Goal: Information Seeking & Learning: Learn about a topic

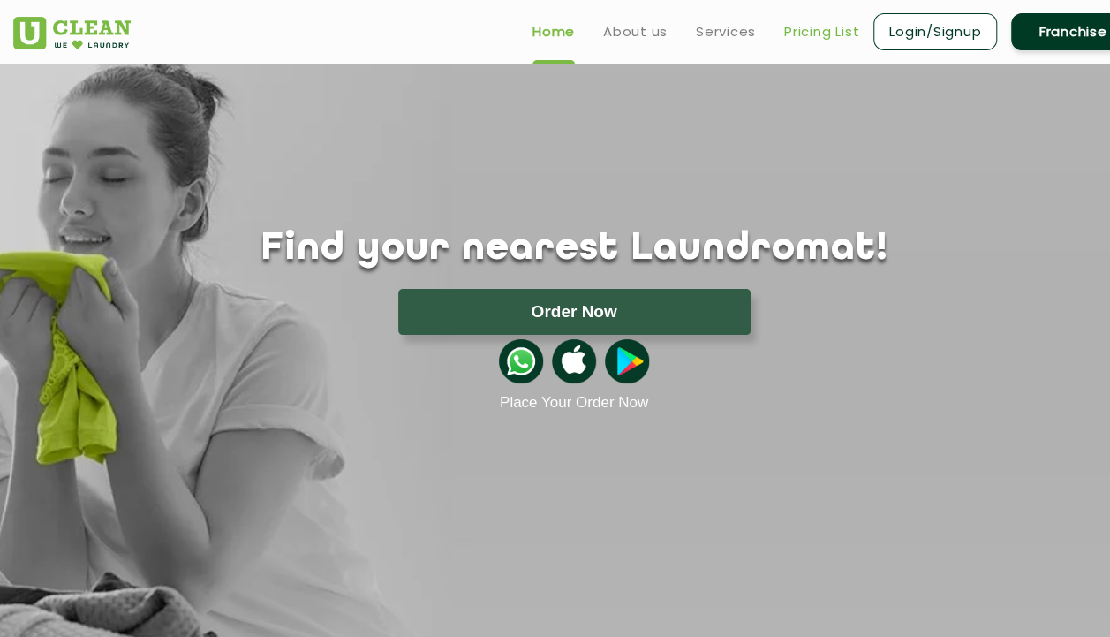
click at [825, 31] on link "Pricing List" at bounding box center [821, 31] width 75 height 21
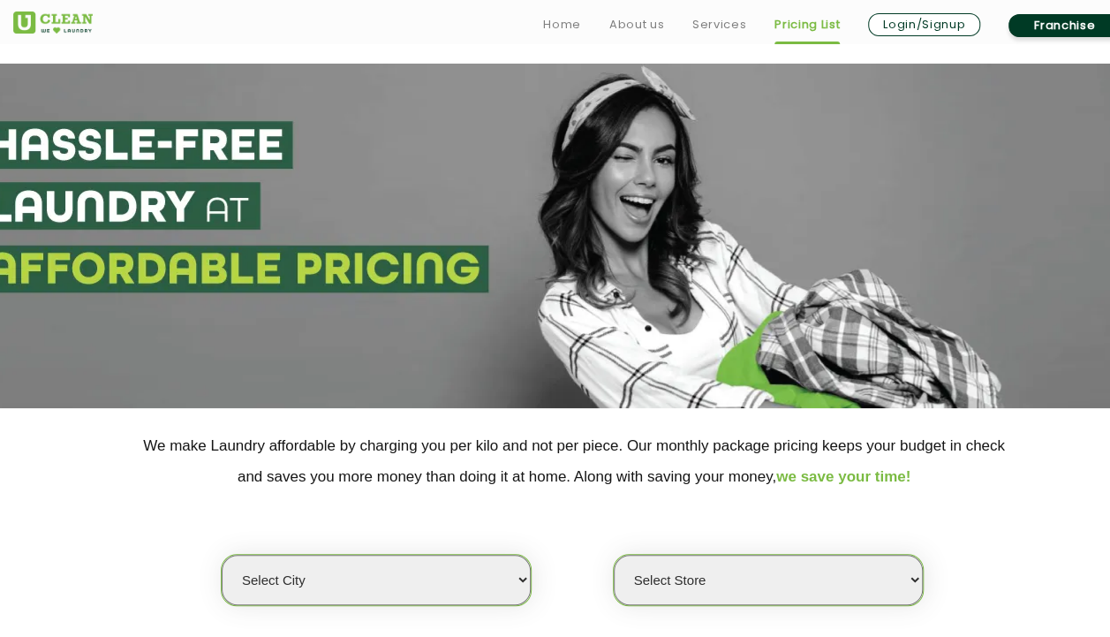
scroll to position [353, 0]
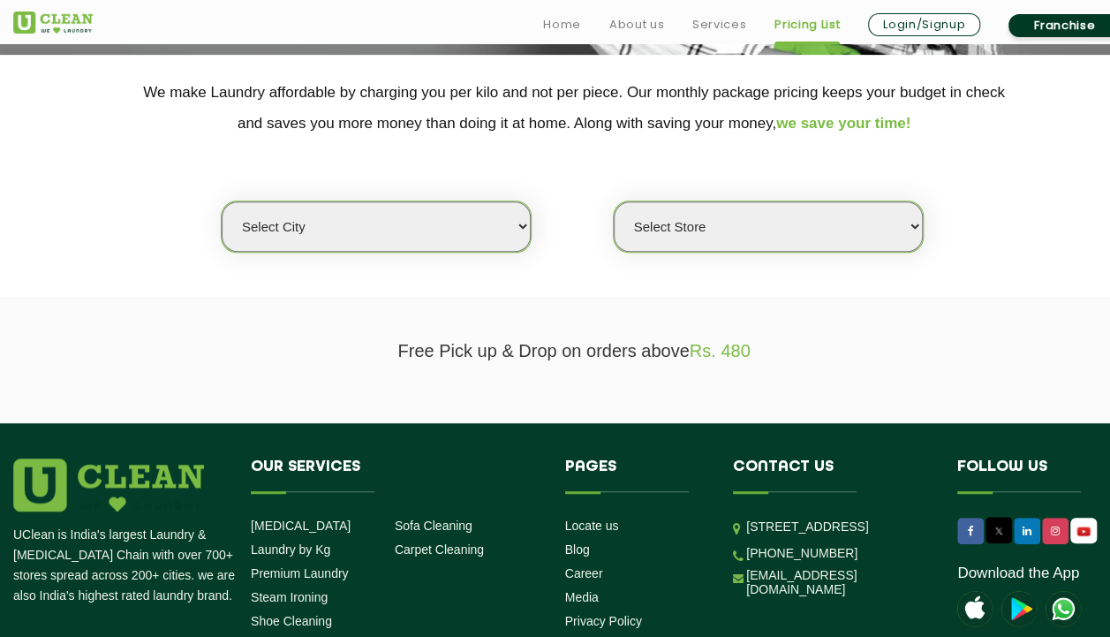
click at [457, 229] on select "Select city [GEOGRAPHIC_DATA] [GEOGRAPHIC_DATA] [GEOGRAPHIC_DATA] [GEOGRAPHIC_D…" at bounding box center [376, 226] width 309 height 50
click at [315, 222] on select "Select city [GEOGRAPHIC_DATA] [GEOGRAPHIC_DATA] [GEOGRAPHIC_DATA] [GEOGRAPHIC_D…" at bounding box center [376, 226] width 309 height 50
select select "4"
click at [222, 201] on select "Select city [GEOGRAPHIC_DATA] [GEOGRAPHIC_DATA] [GEOGRAPHIC_DATA] [GEOGRAPHIC_D…" at bounding box center [376, 226] width 309 height 50
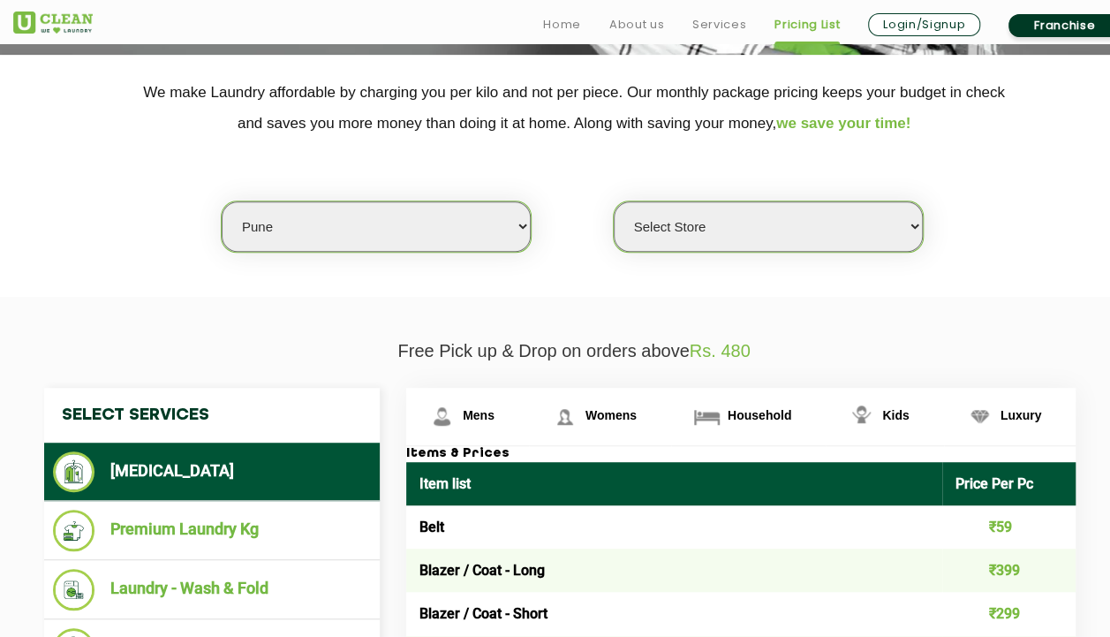
click at [738, 222] on select "Select Store [GEOGRAPHIC_DATA] [GEOGRAPHIC_DATA] [GEOGRAPHIC_DATA] [GEOGRAPHIC_…" at bounding box center [768, 226] width 309 height 50
select select "541"
click at [614, 201] on select "Select Store [GEOGRAPHIC_DATA] [GEOGRAPHIC_DATA] [GEOGRAPHIC_DATA] [GEOGRAPHIC_…" at bounding box center [768, 226] width 309 height 50
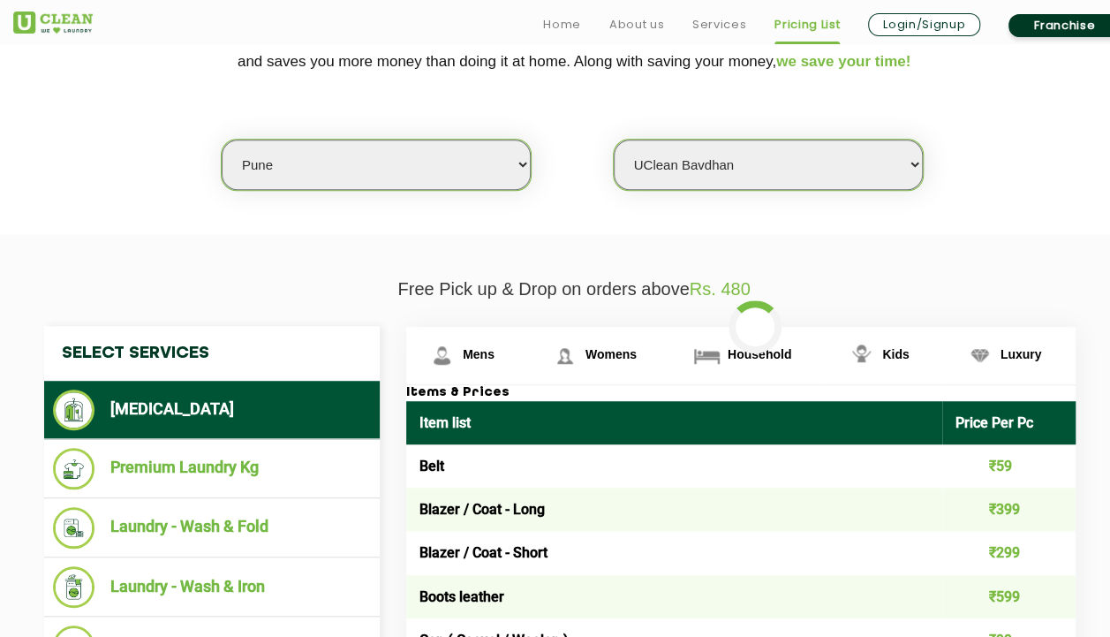
scroll to position [441, 0]
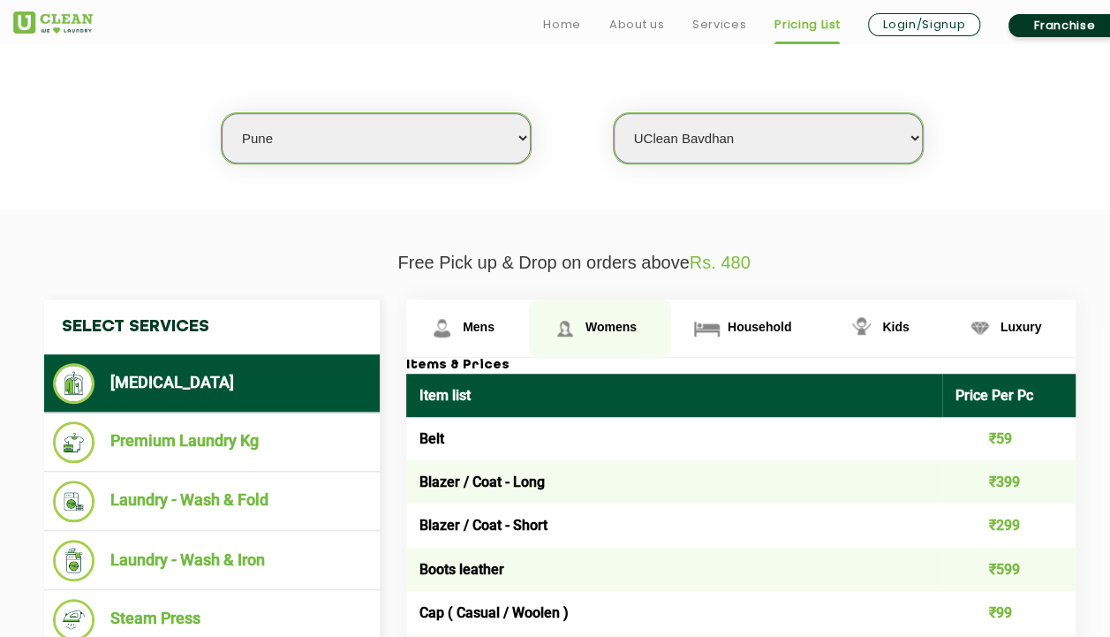
click at [608, 307] on link "Womens" at bounding box center [600, 327] width 142 height 57
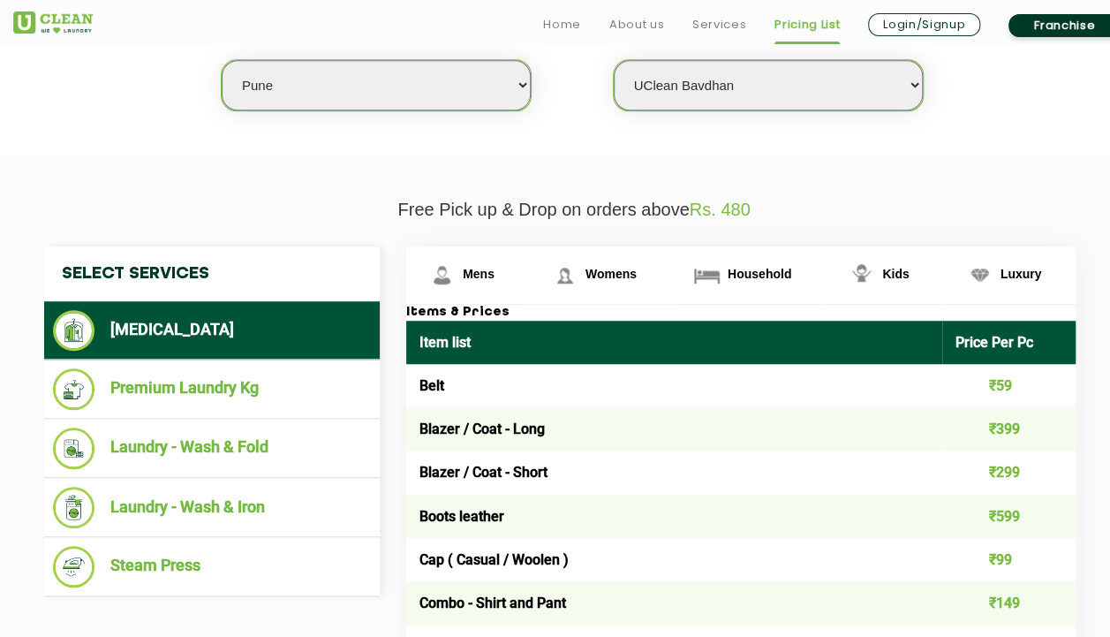
scroll to position [530, 0]
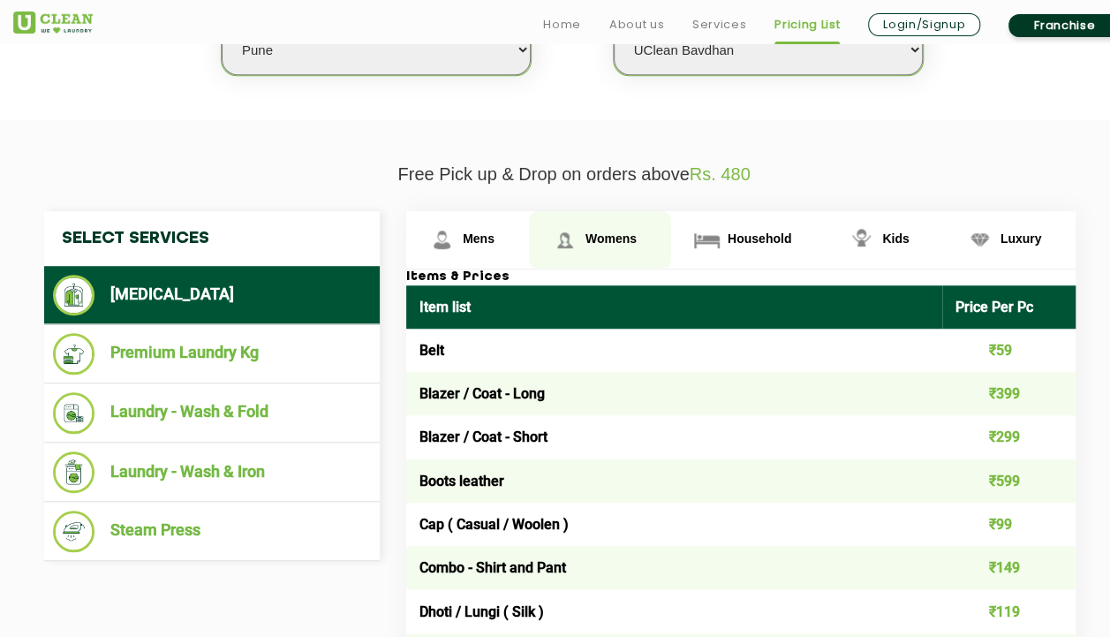
click at [605, 238] on span "Womens" at bounding box center [610, 238] width 51 height 14
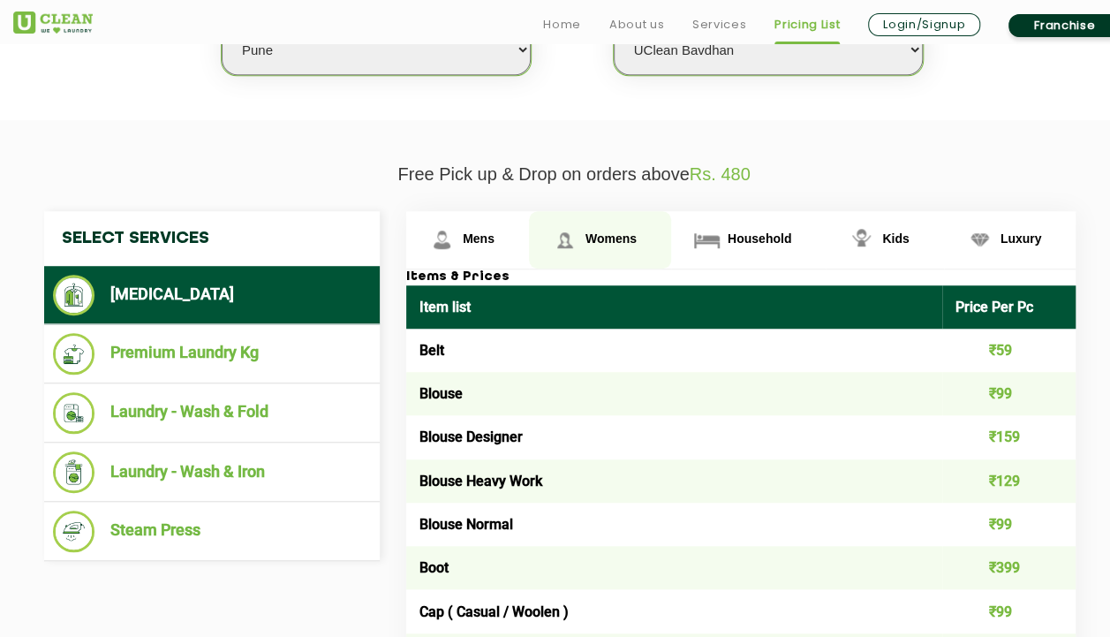
click at [606, 238] on span "Womens" at bounding box center [610, 238] width 51 height 14
click at [611, 226] on link "Womens" at bounding box center [600, 239] width 142 height 57
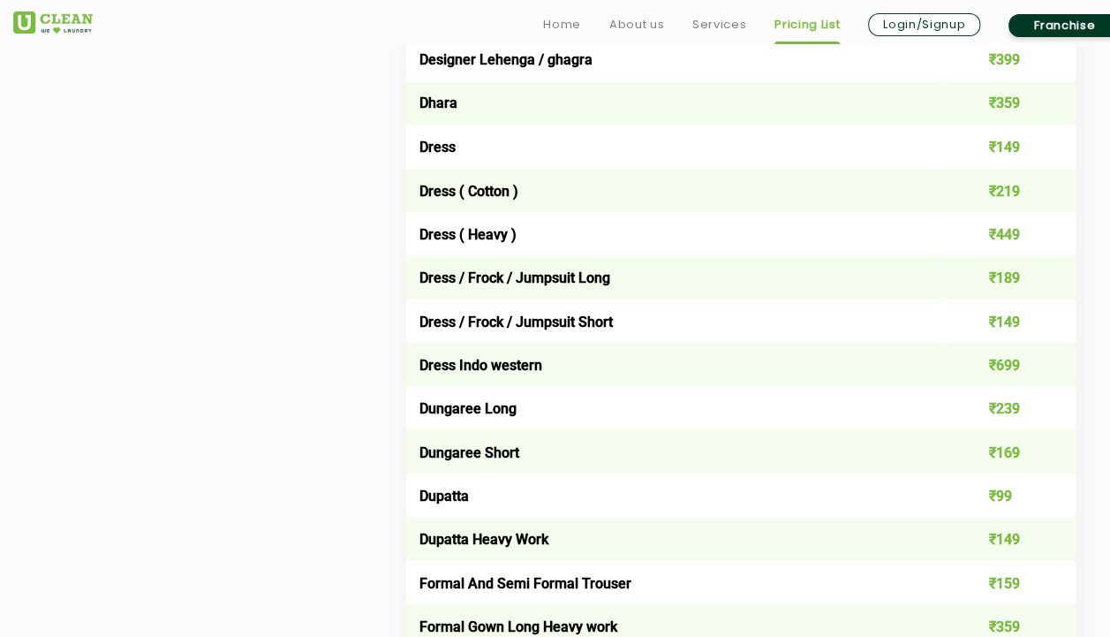
scroll to position [1544, 0]
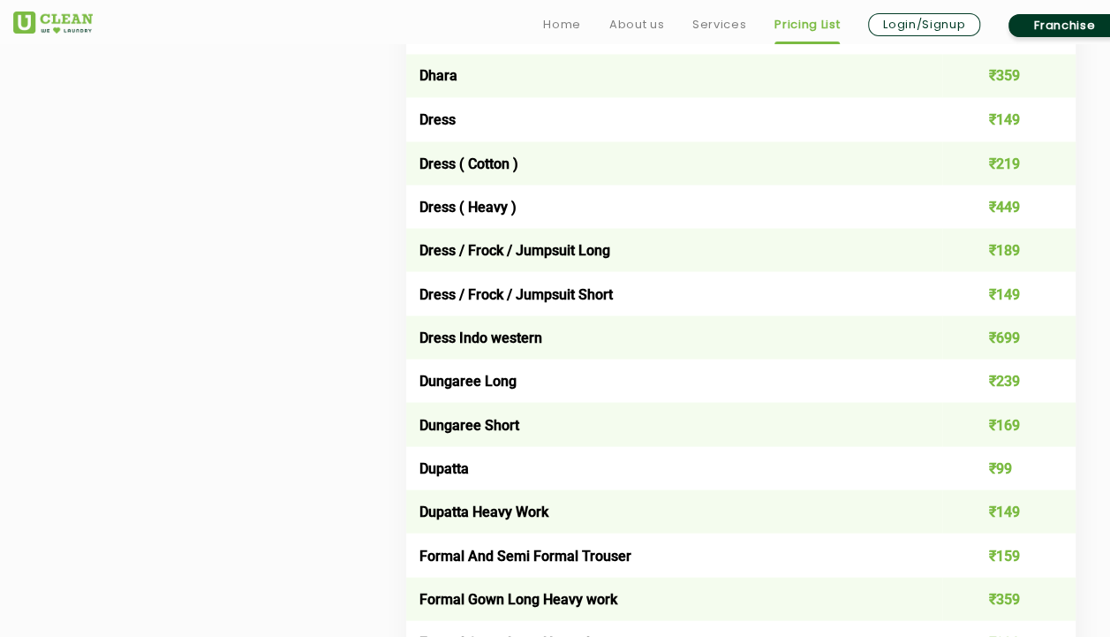
drag, startPoint x: 660, startPoint y: 636, endPoint x: 302, endPoint y: 185, distance: 576.2
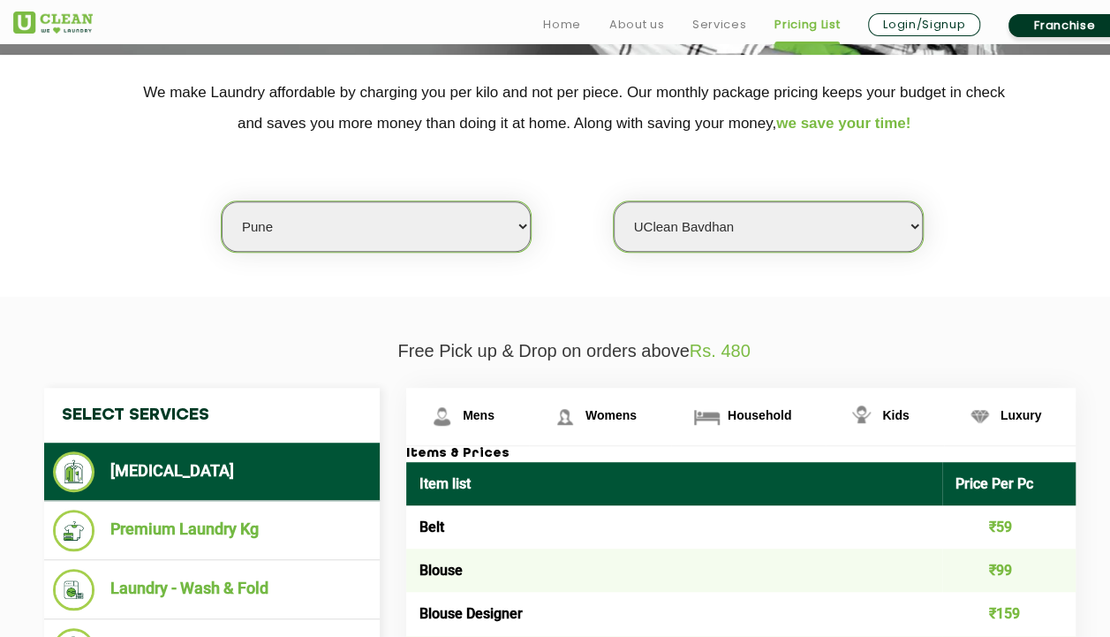
scroll to position [441, 0]
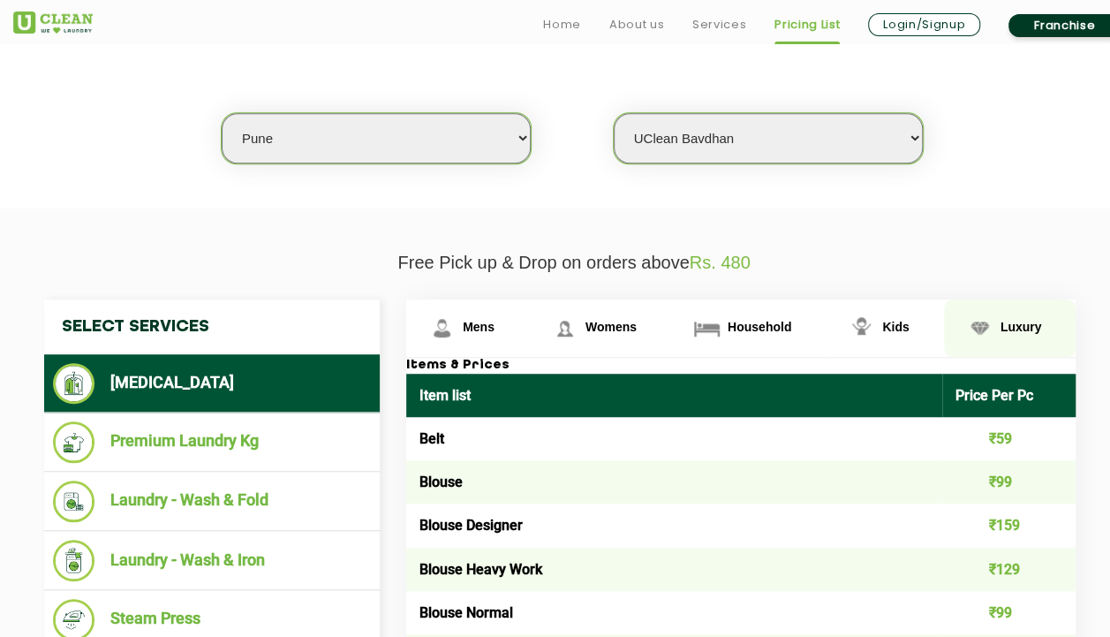
click at [994, 313] on link "Luxury" at bounding box center [1010, 327] width 132 height 57
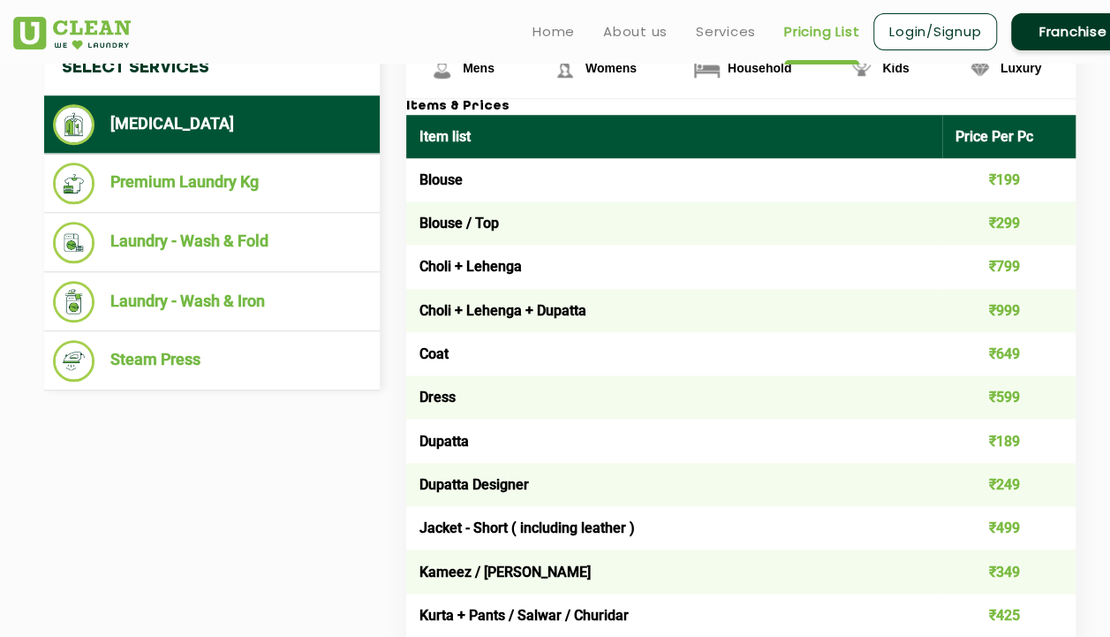
scroll to position [530, 0]
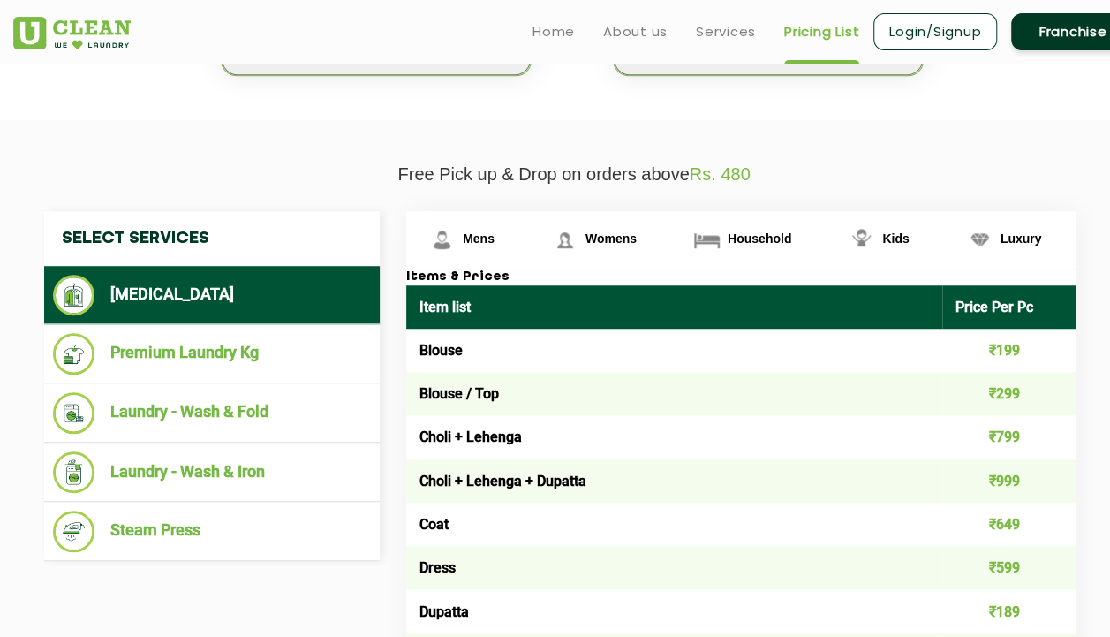
click at [1029, 244] on link "Luxury" at bounding box center [1010, 239] width 132 height 57
click at [802, 256] on link "Household" at bounding box center [748, 239] width 155 height 57
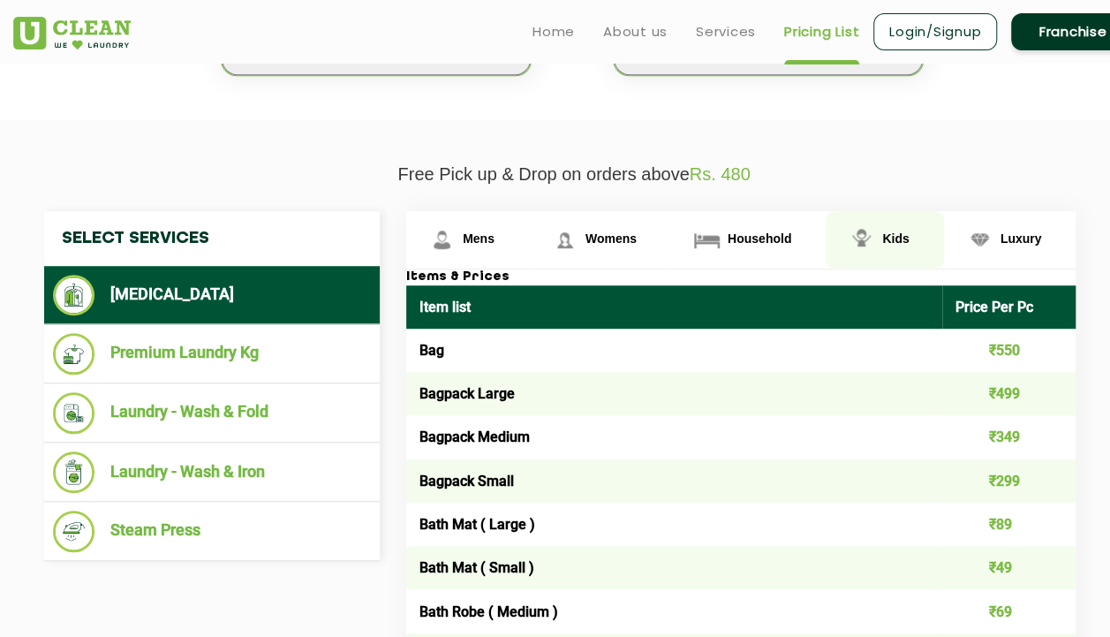
click at [861, 247] on img at bounding box center [861, 239] width 31 height 31
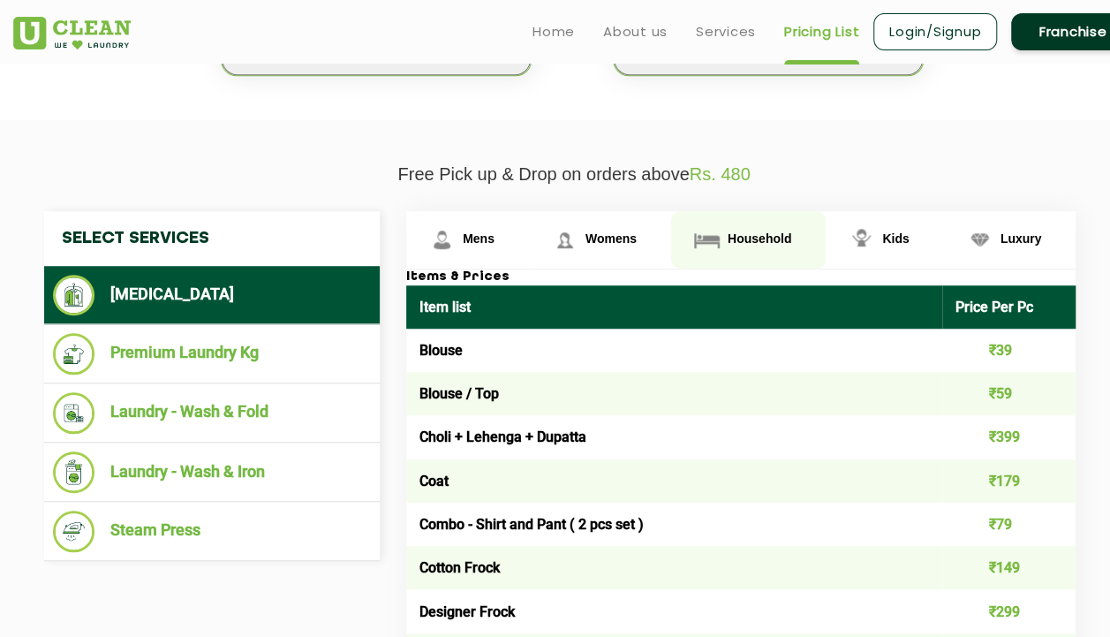
click at [671, 243] on link "Household" at bounding box center [748, 239] width 155 height 57
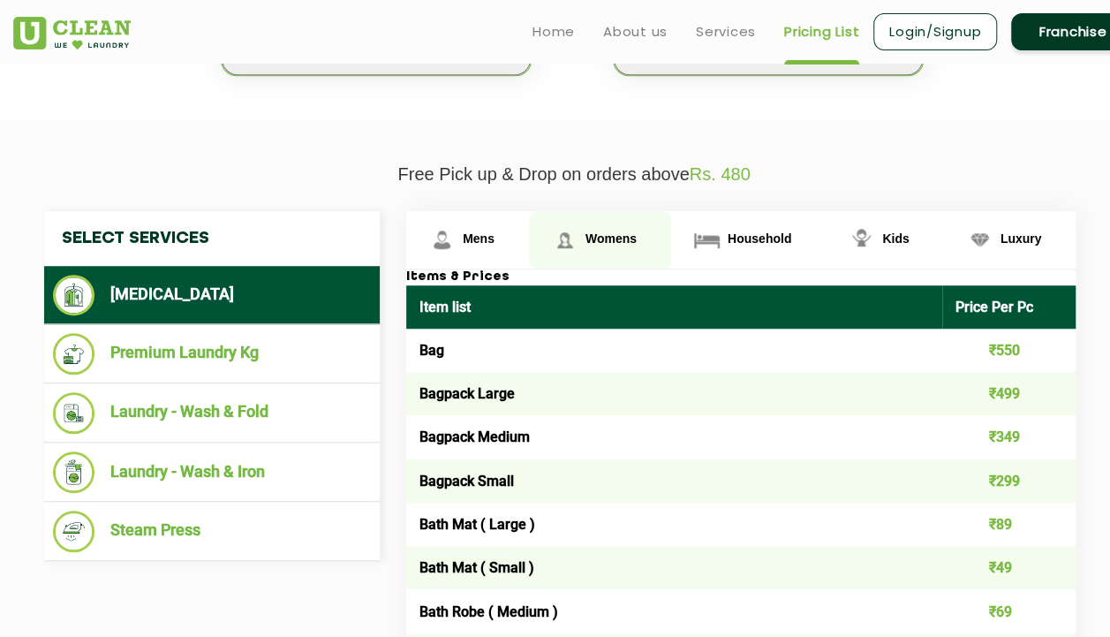
click at [569, 243] on img at bounding box center [564, 239] width 31 height 31
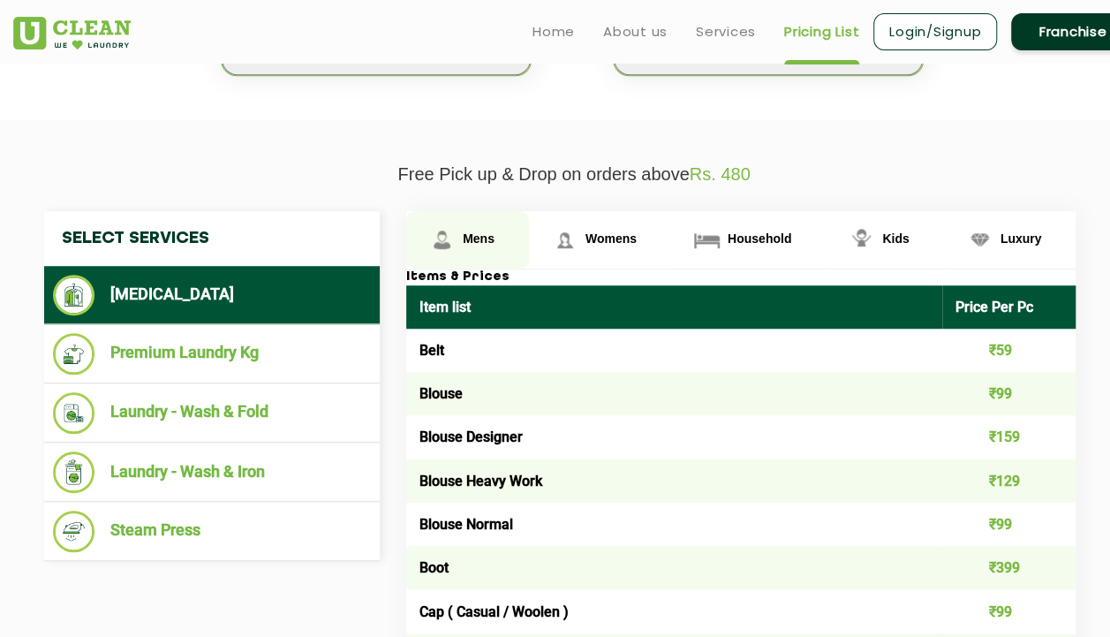
click at [433, 245] on img at bounding box center [441, 239] width 31 height 31
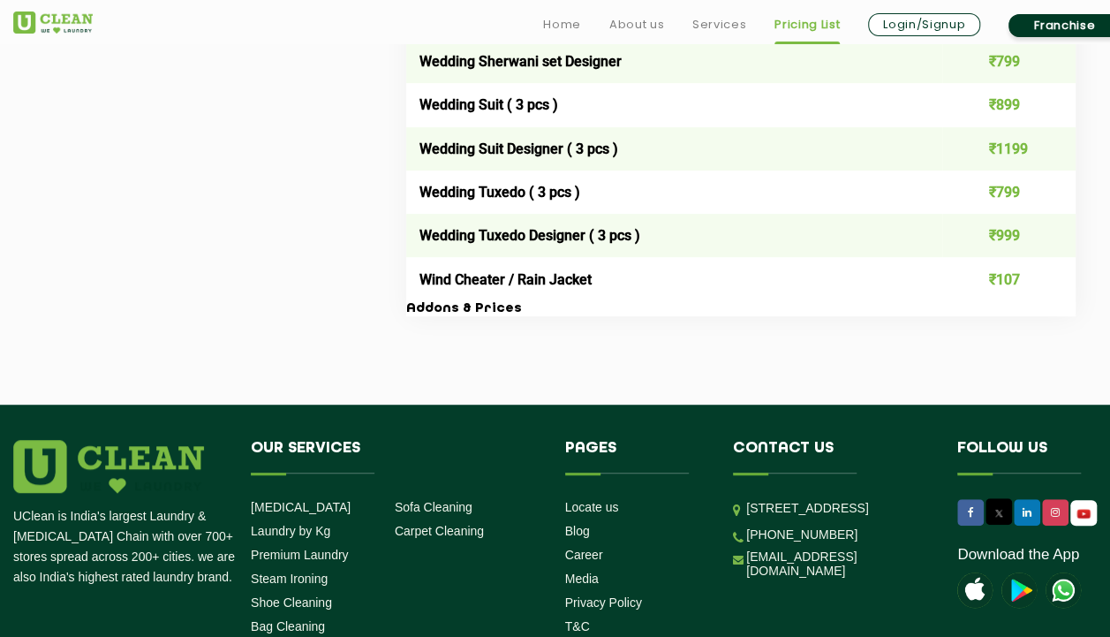
scroll to position [3796, 0]
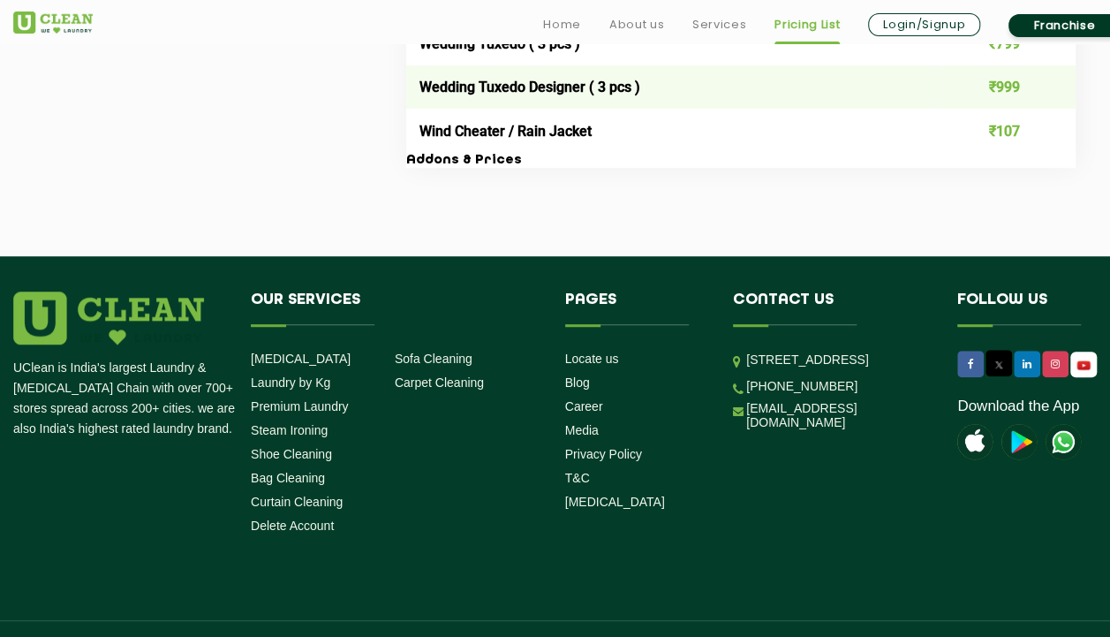
click at [1057, 456] on img at bounding box center [1062, 441] width 35 height 35
